Goal: Task Accomplishment & Management: Complete application form

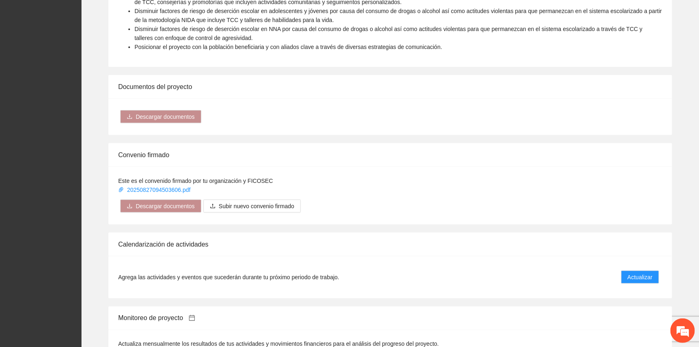
scroll to position [474, 0]
click at [181, 190] on link "20250827094503606.pdf" at bounding box center [155, 189] width 74 height 7
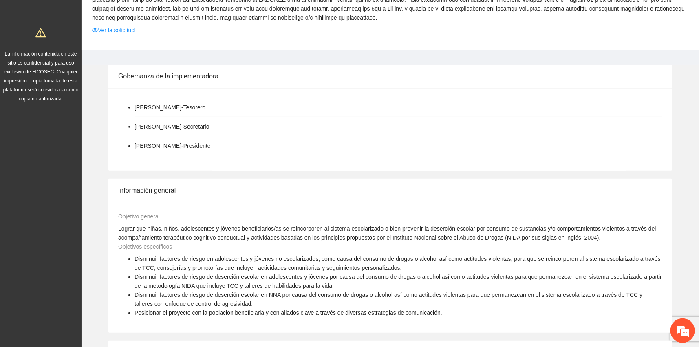
scroll to position [200, 0]
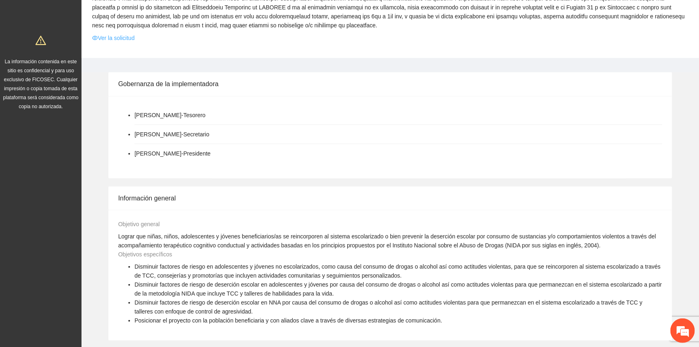
click at [123, 35] on link "Ver la solicitud" at bounding box center [113, 37] width 42 height 9
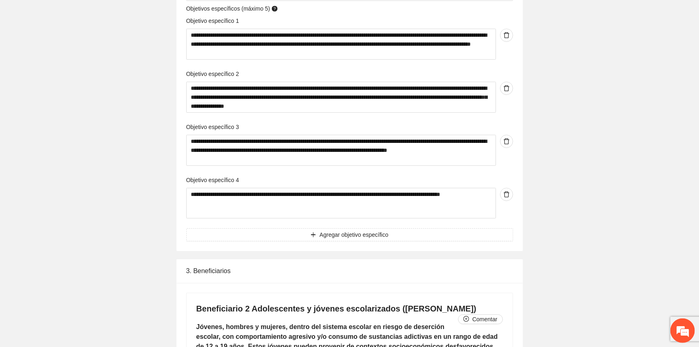
scroll to position [2813, 0]
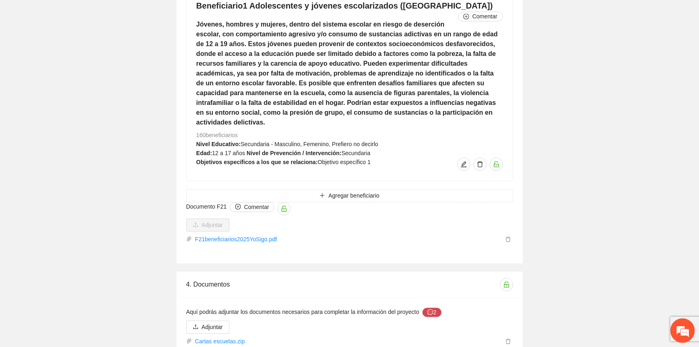
scroll to position [4113, 0]
